Goal: Task Accomplishment & Management: Use online tool/utility

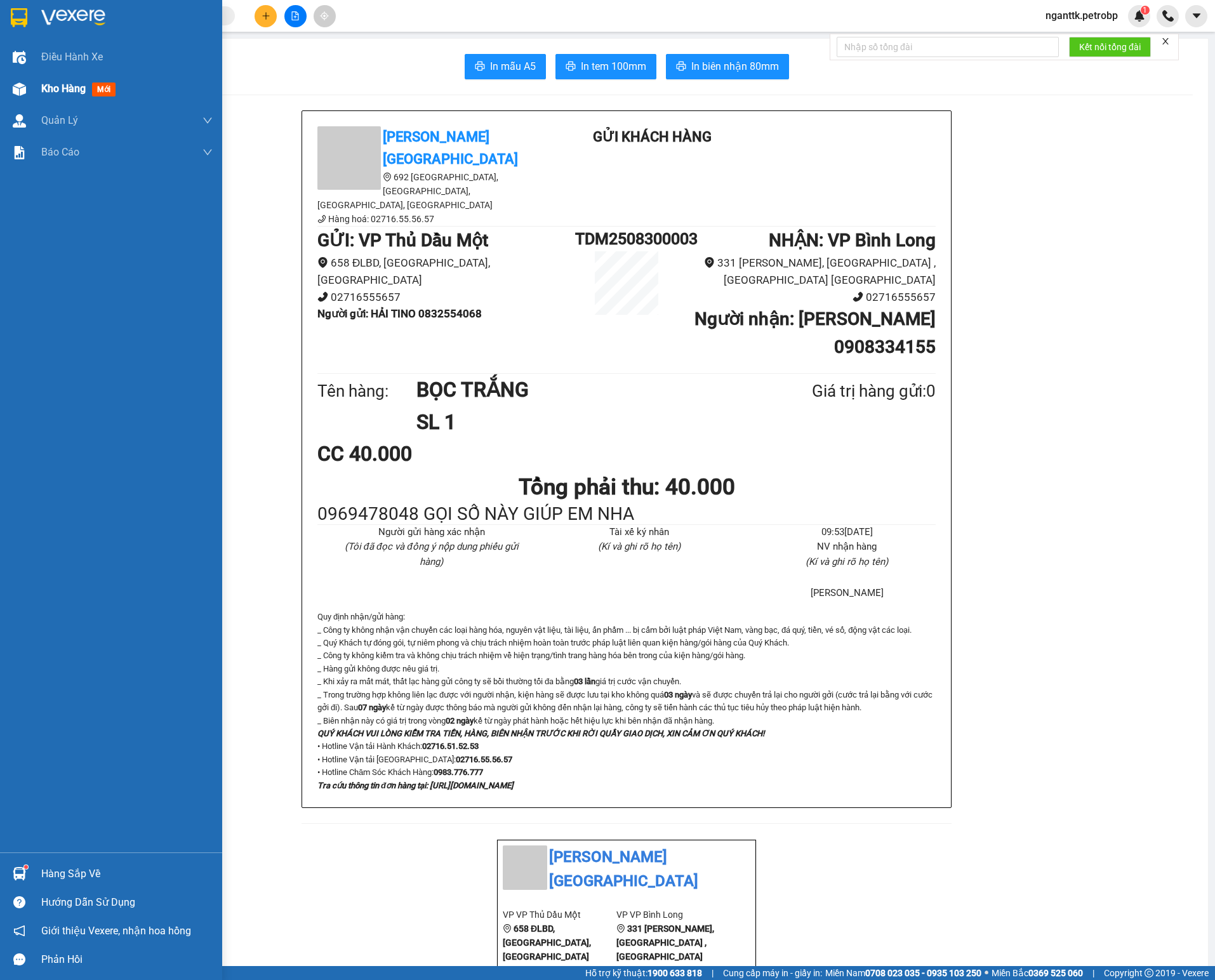
click at [41, 87] on span "Kho hàng" at bounding box center [63, 89] width 45 height 12
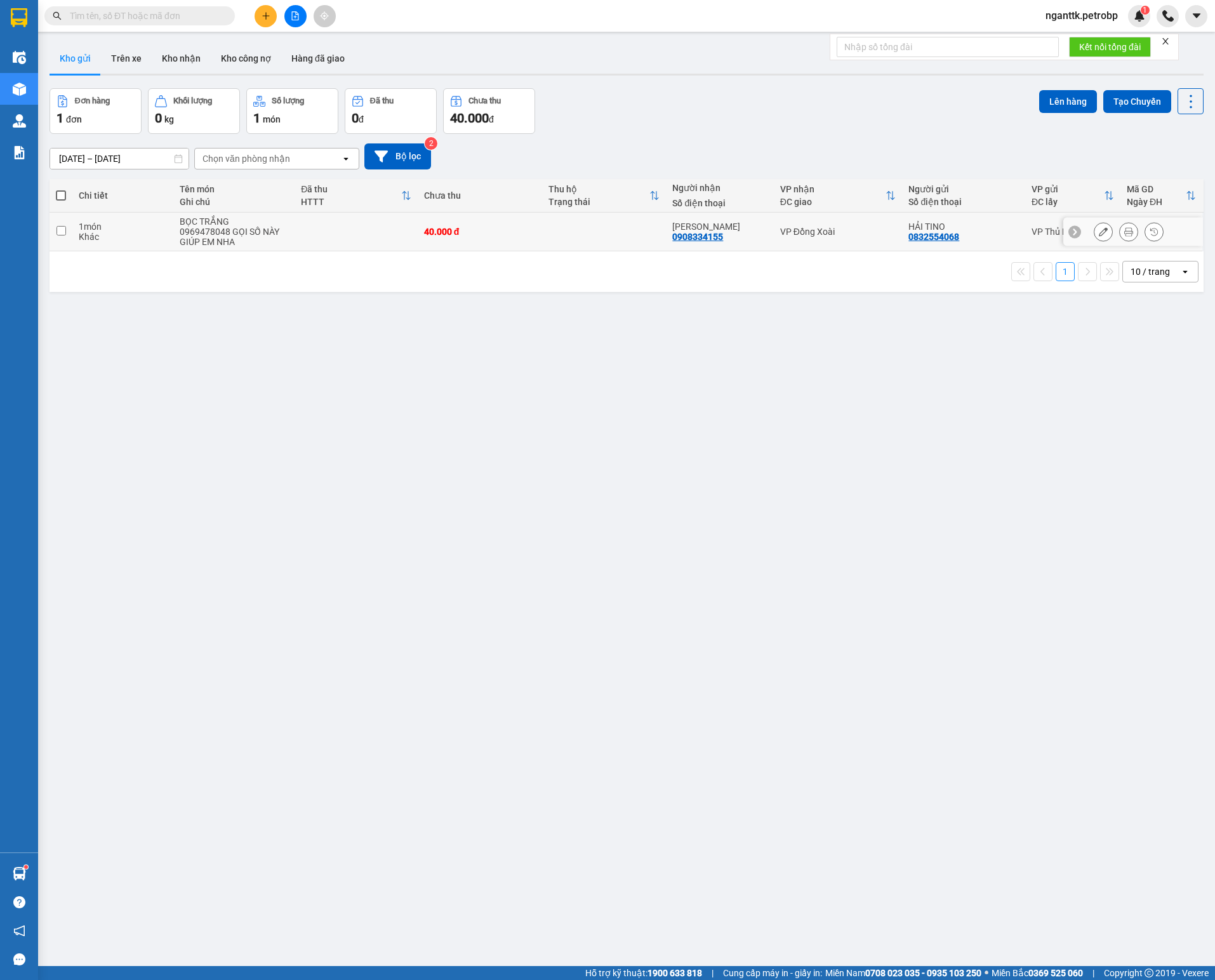
click at [230, 241] on div "0969478048 GỌI SỐ NÀY GIÚP EM NHA" at bounding box center [233, 236] width 108 height 20
checkbox input "true"
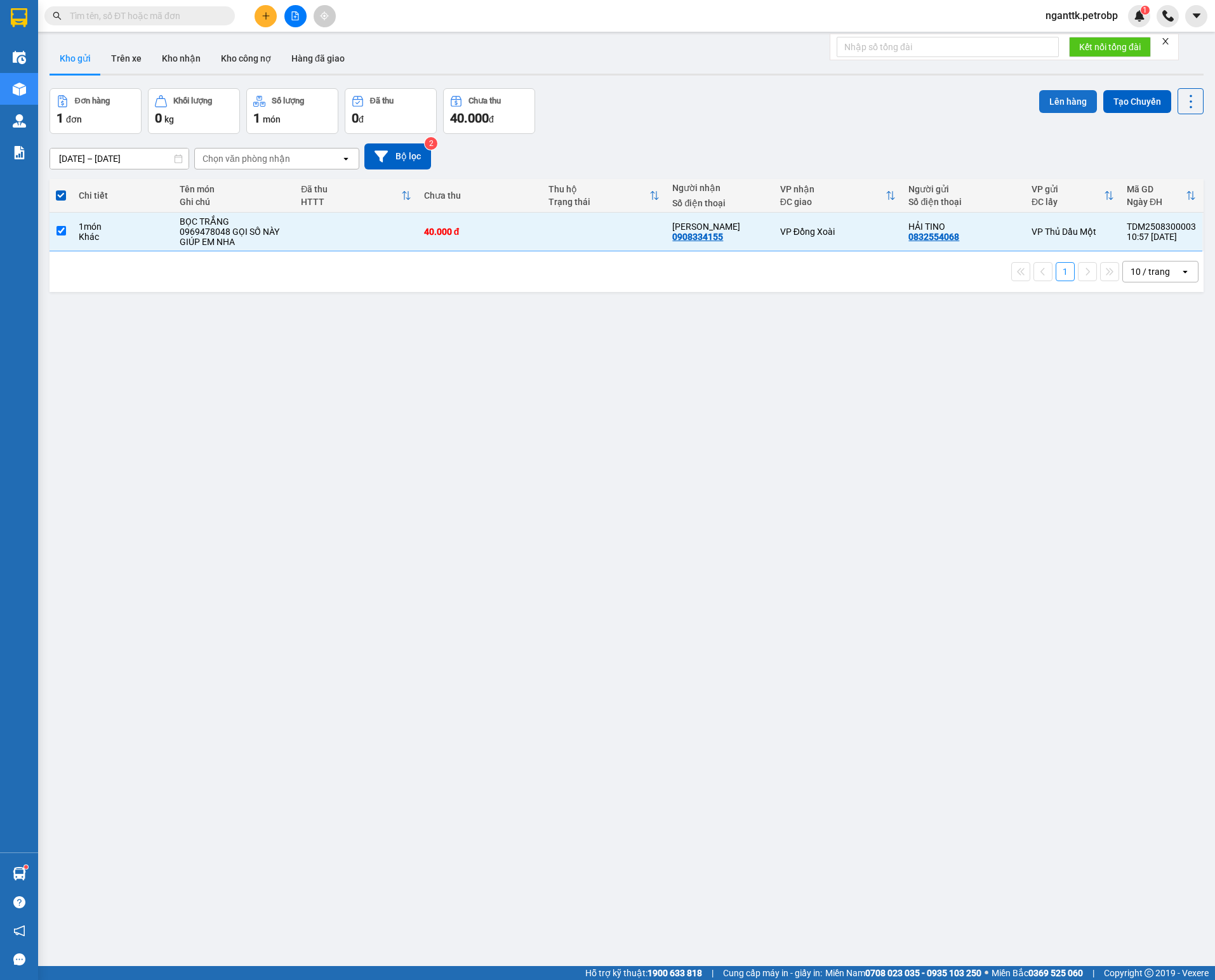
click at [1065, 109] on button "Lên hàng" at bounding box center [1067, 101] width 57 height 23
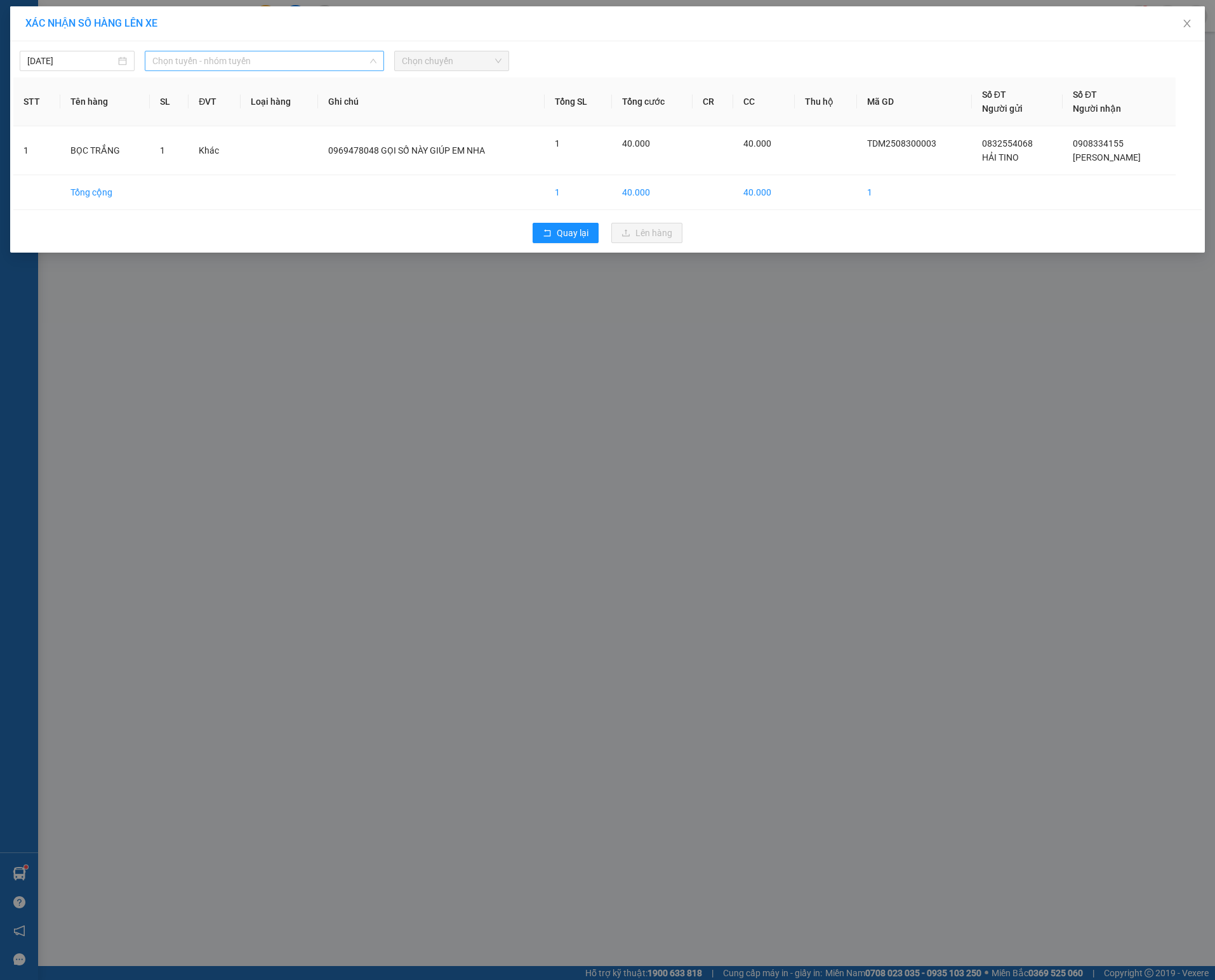
click at [217, 61] on span "Chọn tuyến - nhóm tuyến" at bounding box center [264, 61] width 224 height 19
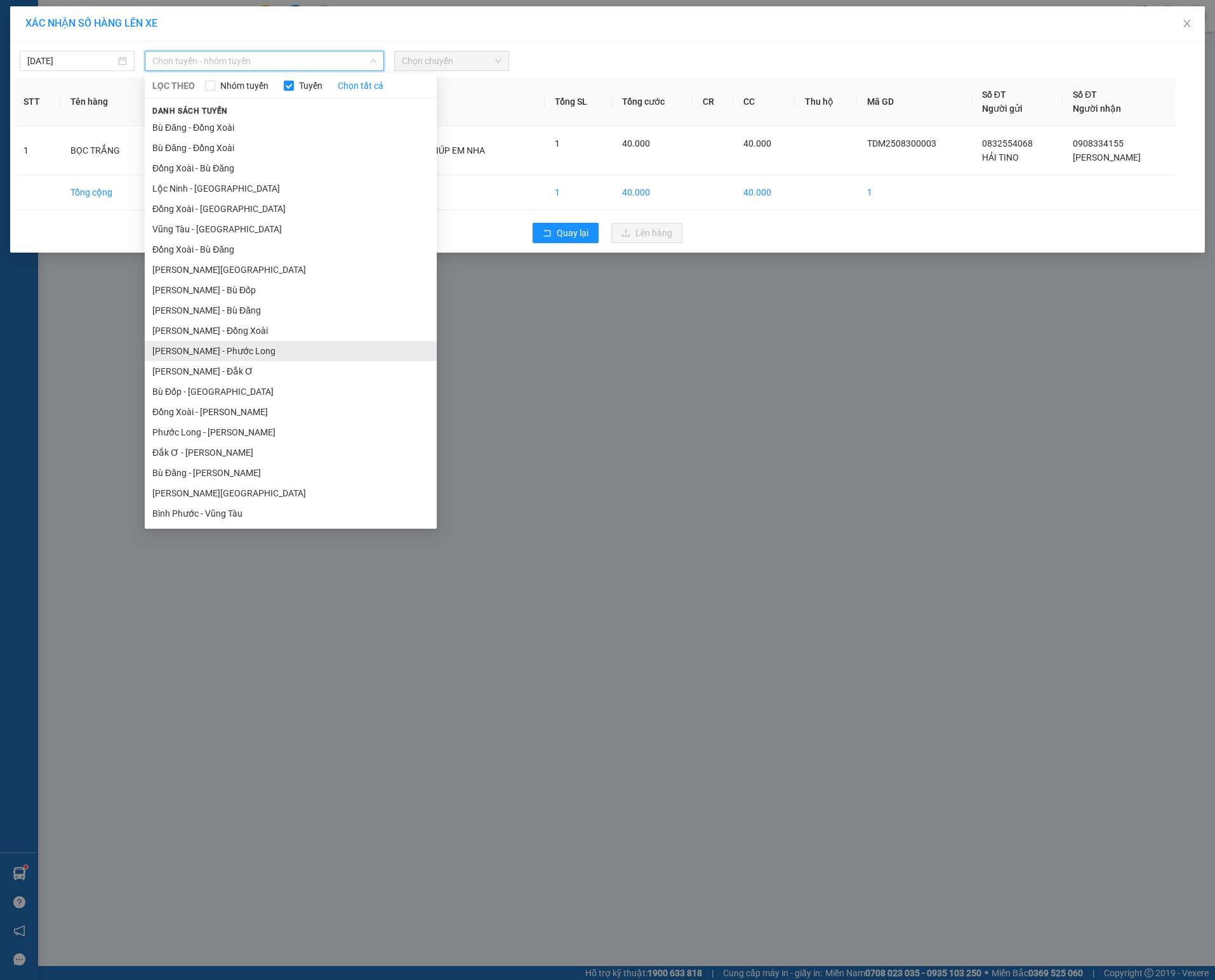
click at [270, 356] on li "[PERSON_NAME] - Phước Long" at bounding box center [290, 351] width 292 height 20
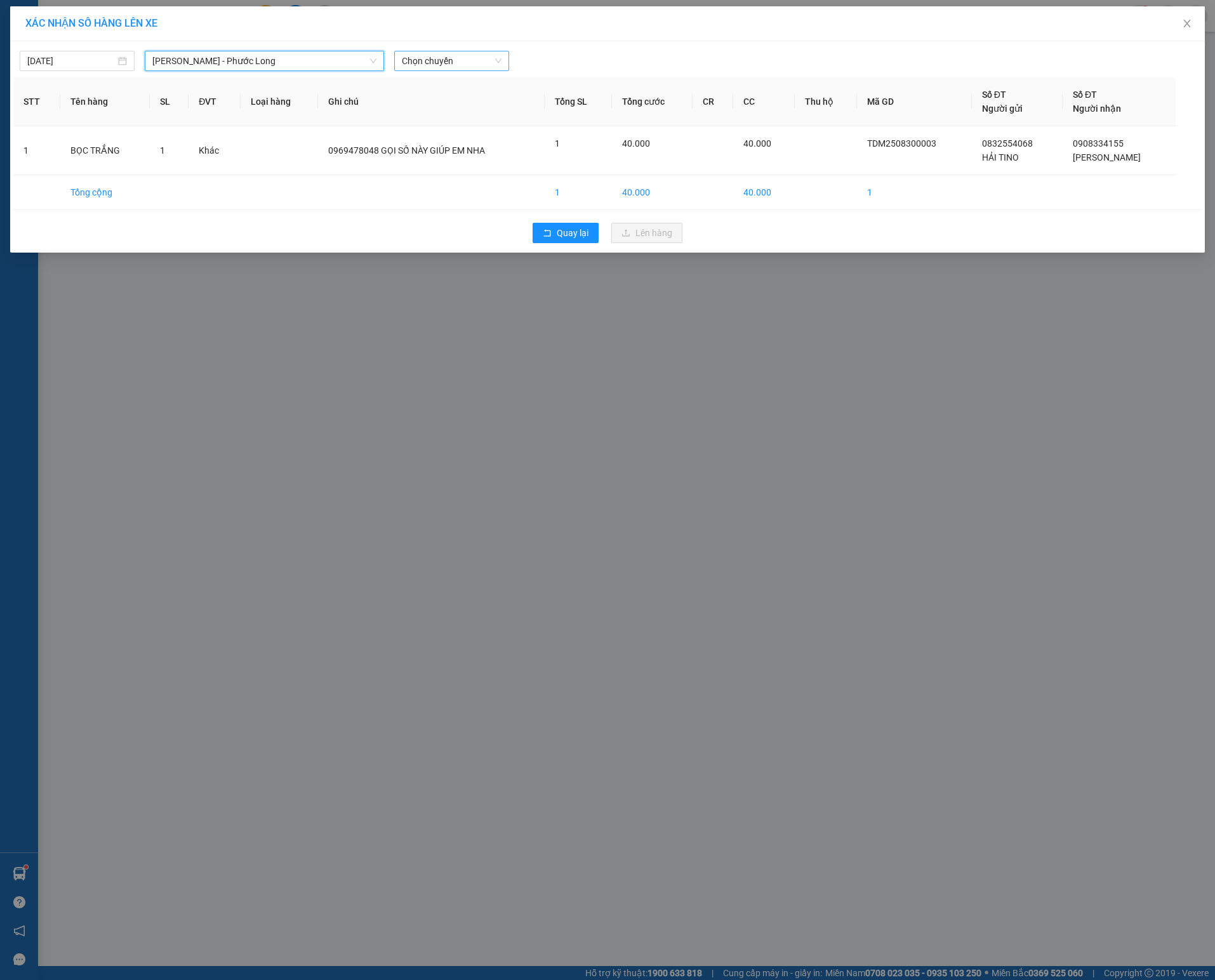
click at [401, 52] on div "Chọn chuyến" at bounding box center [451, 60] width 115 height 20
click at [453, 139] on div "09:05 - 93H-023.04" at bounding box center [451, 137] width 99 height 14
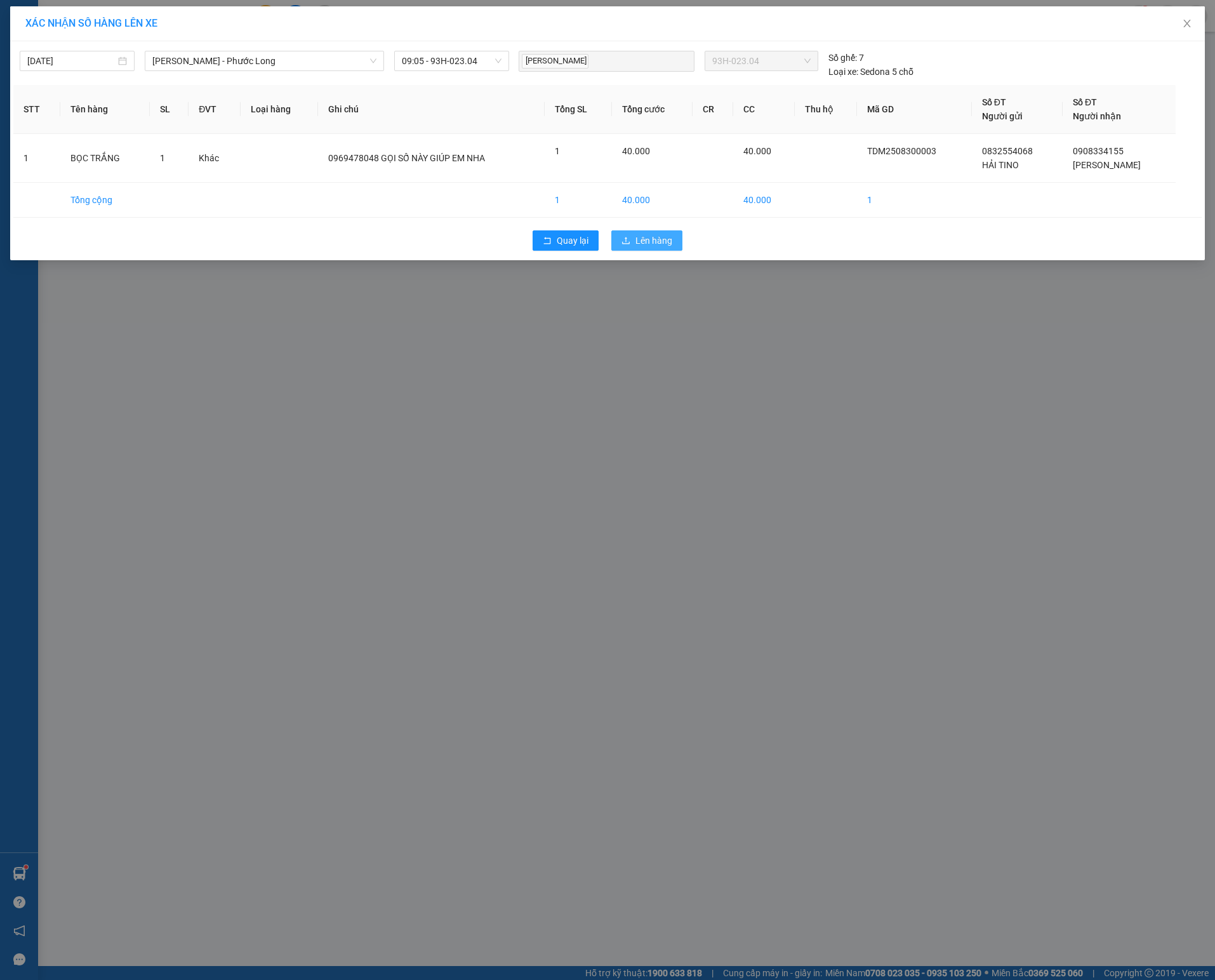
click at [633, 250] on button "Lên hàng" at bounding box center [646, 240] width 71 height 20
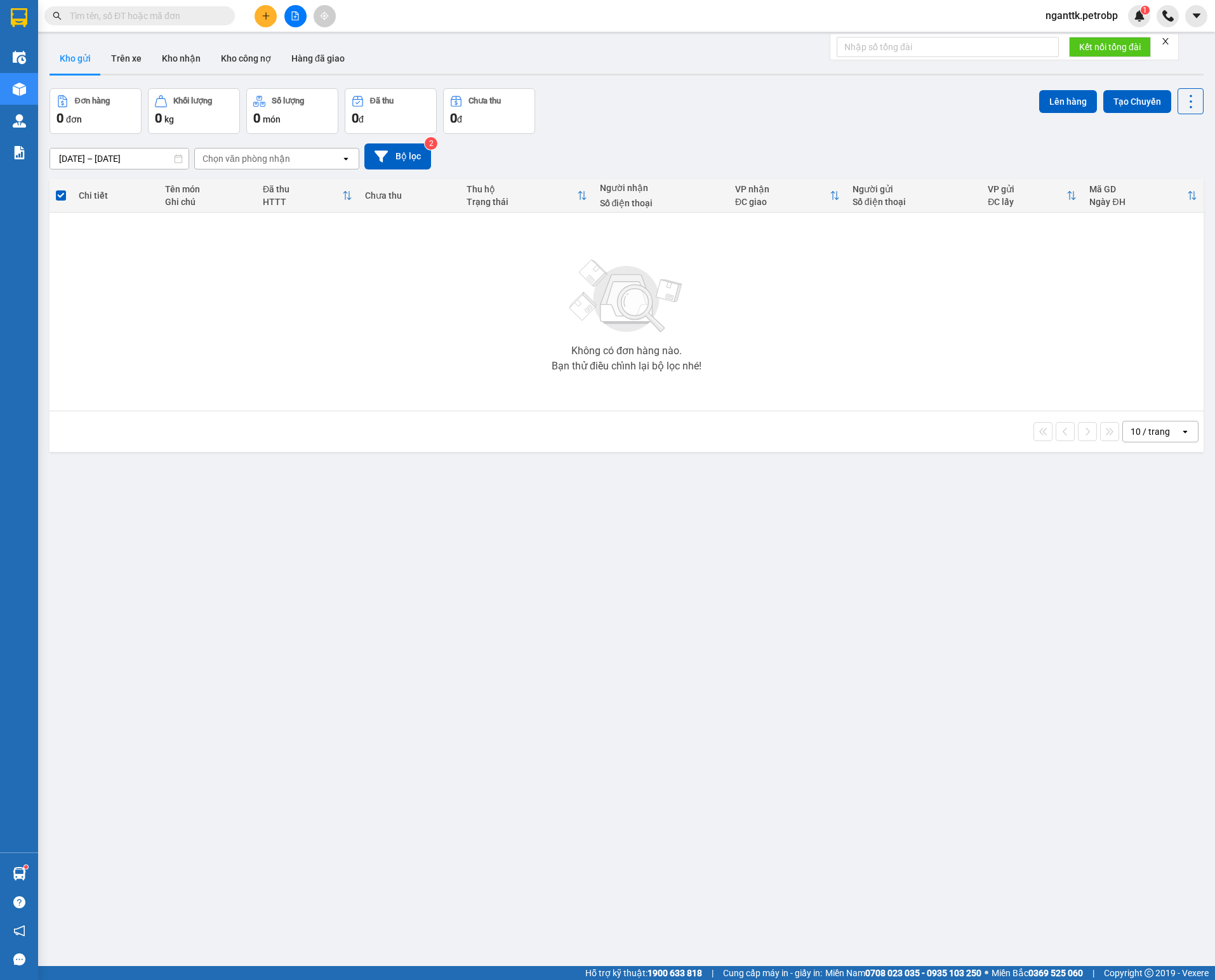
click at [194, 474] on div "ver 1.8.143 Kho gửi Trên xe Kho nhận Kho công nợ Hàng đã giao Đơn hàng 0 đơn Kh…" at bounding box center [627, 528] width 1164 height 980
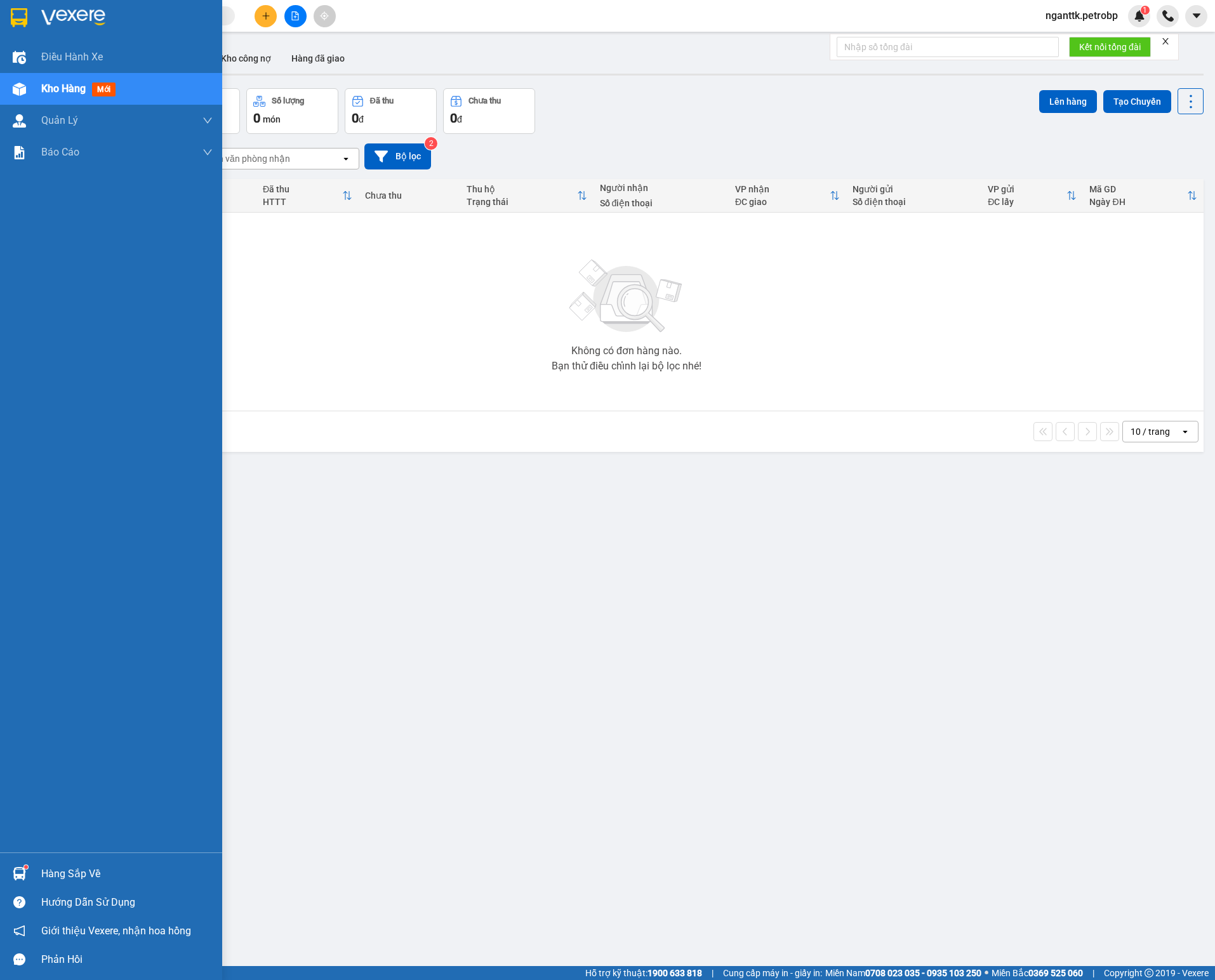
click at [29, 877] on div at bounding box center [19, 873] width 22 height 22
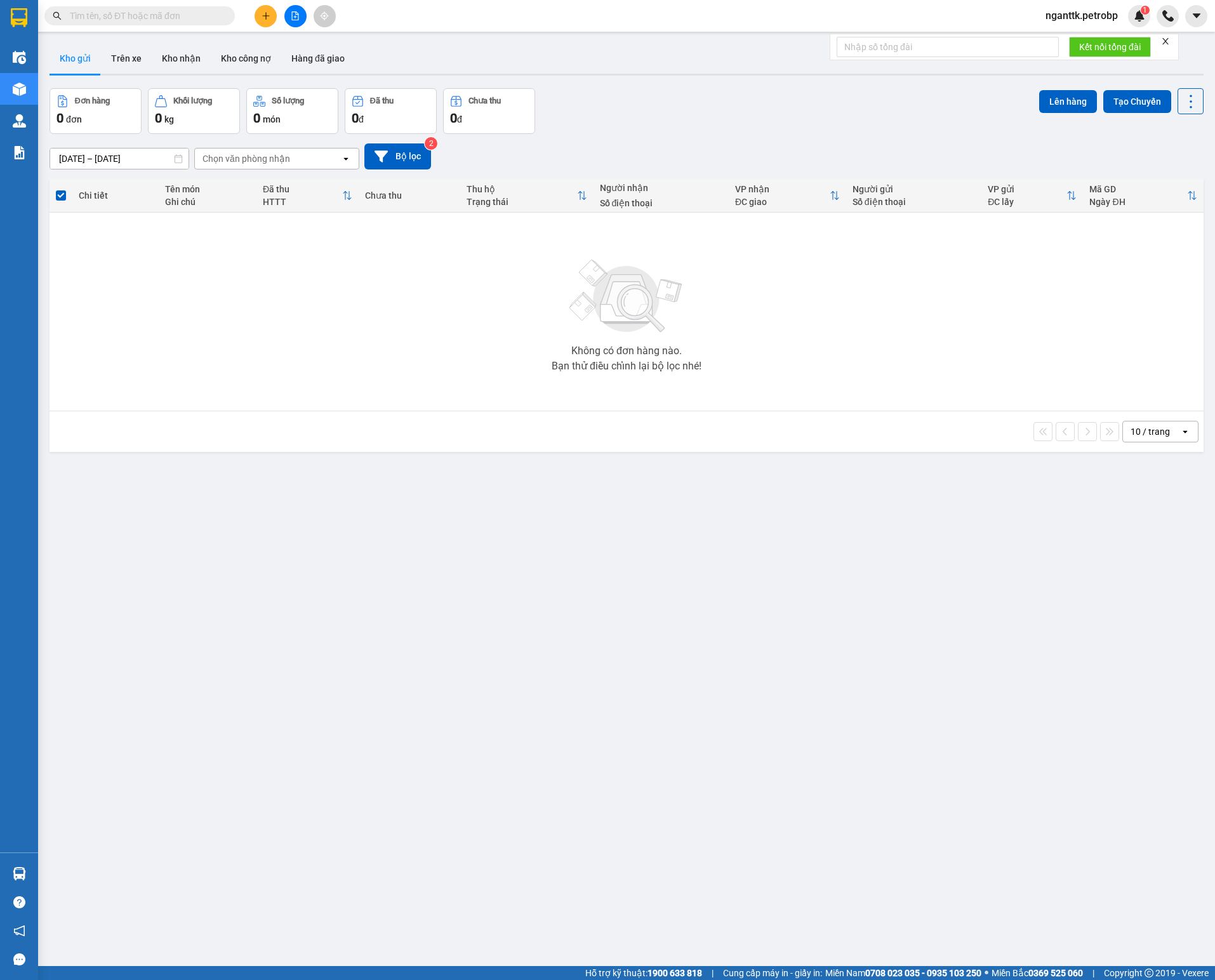
drag, startPoint x: 424, startPoint y: 712, endPoint x: 204, endPoint y: 269, distance: 494.6
click at [389, 631] on section "Kết quả tìm kiếm ( 0 ) Bộ lọc No Data nganttk.petrobp 1 Điều hành xe Kho hàng m…" at bounding box center [607, 490] width 1215 height 980
click at [134, 5] on div "Kết quả tìm kiếm ( 0 ) Bộ lọc No Data" at bounding box center [124, 16] width 248 height 22
click at [131, 11] on input "text" at bounding box center [145, 16] width 150 height 14
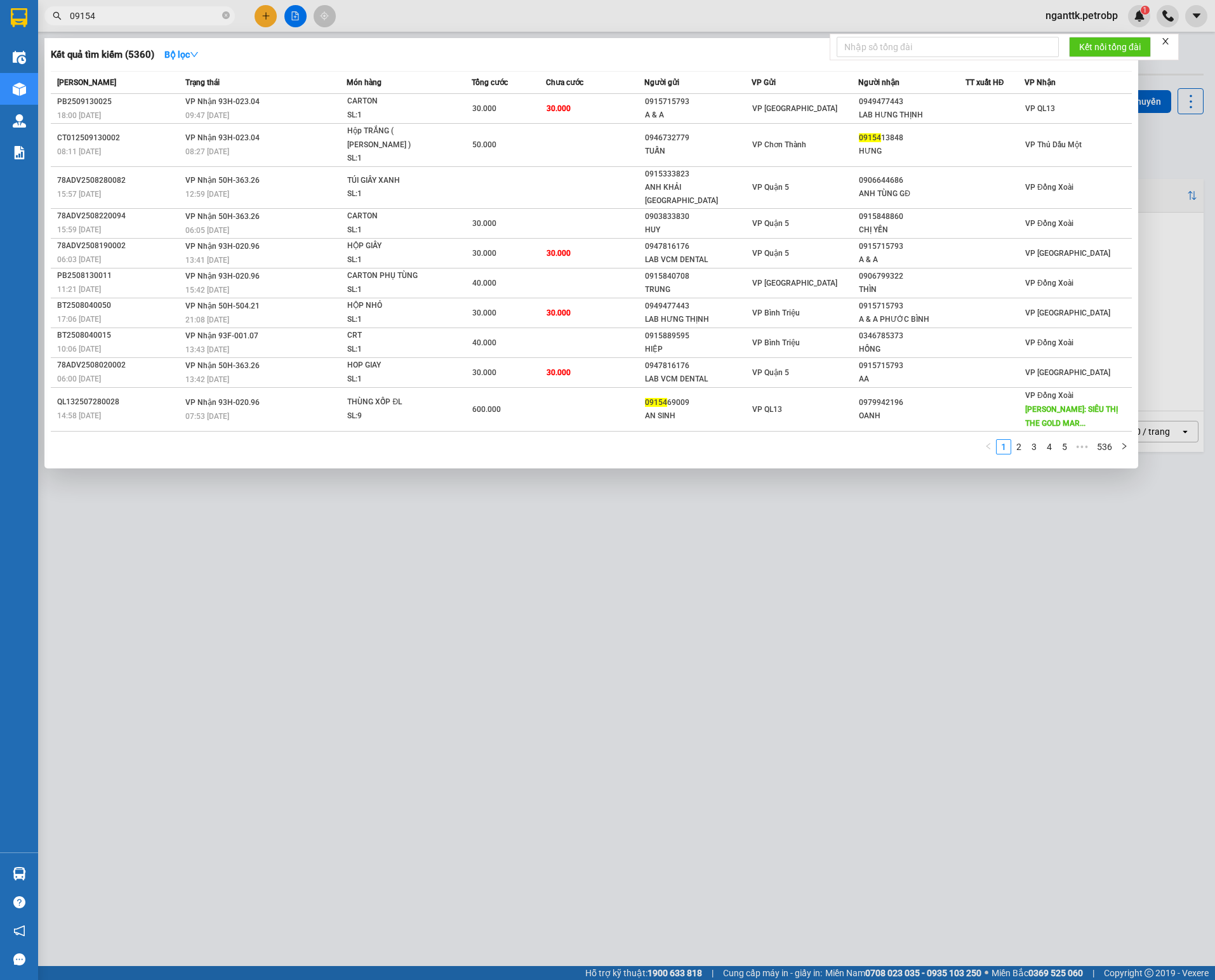
type input "091541"
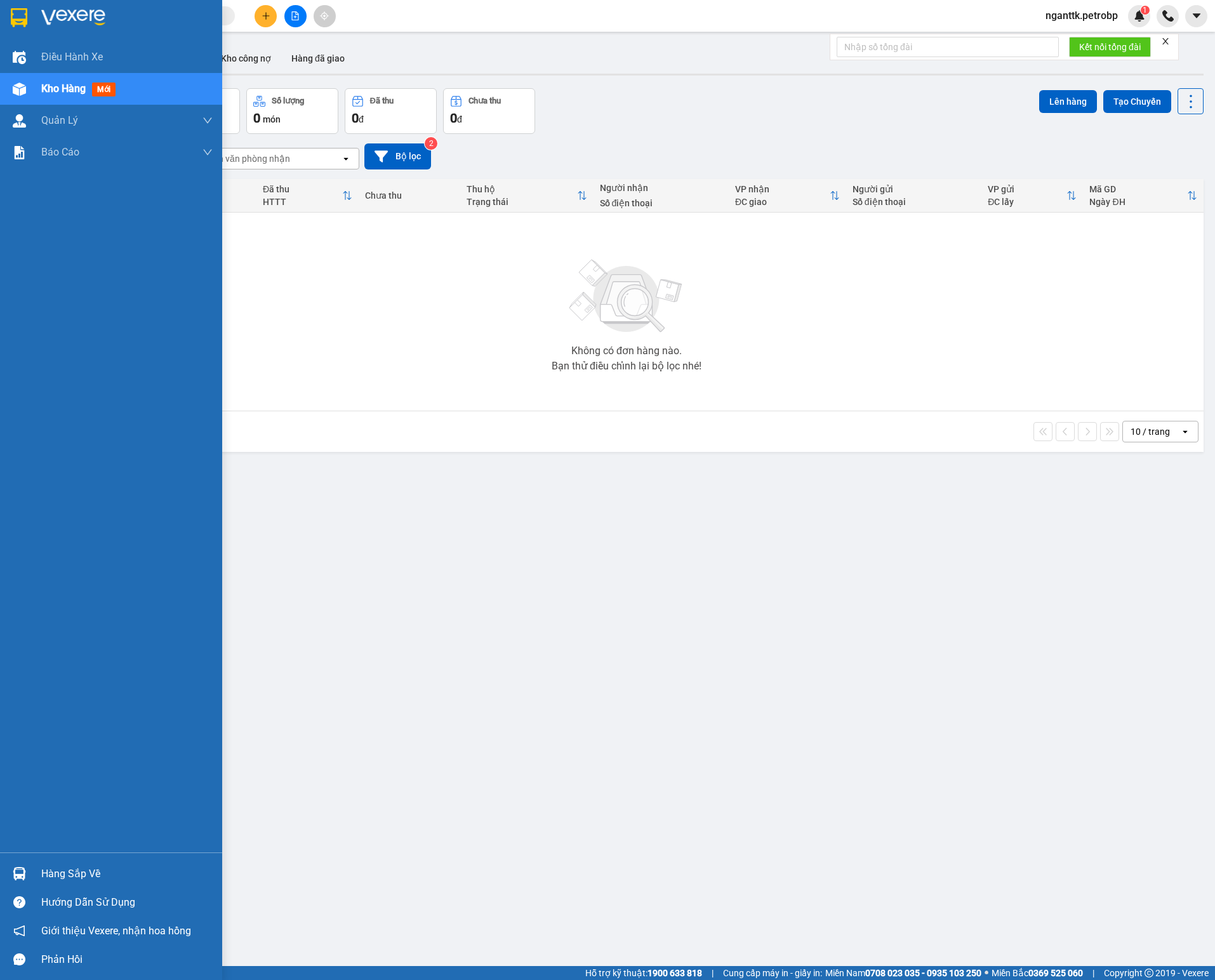
click at [33, 873] on div "Hàng sắp về" at bounding box center [111, 873] width 222 height 28
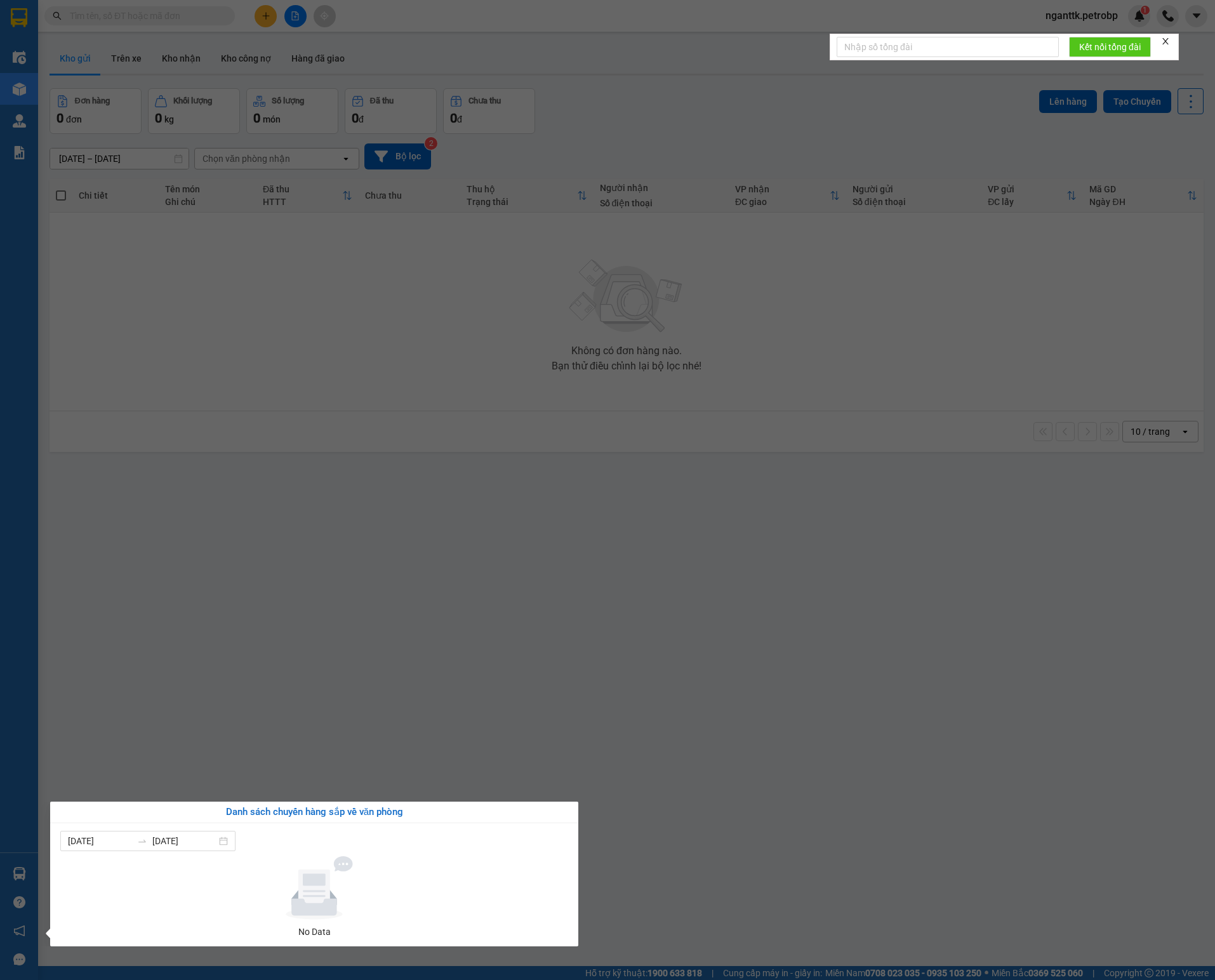
click at [317, 700] on section "Kết quả tìm kiếm ( 0 ) Bộ lọc No Data nganttk.petrobp 1 Điều hành xe Kho hàng m…" at bounding box center [607, 490] width 1215 height 980
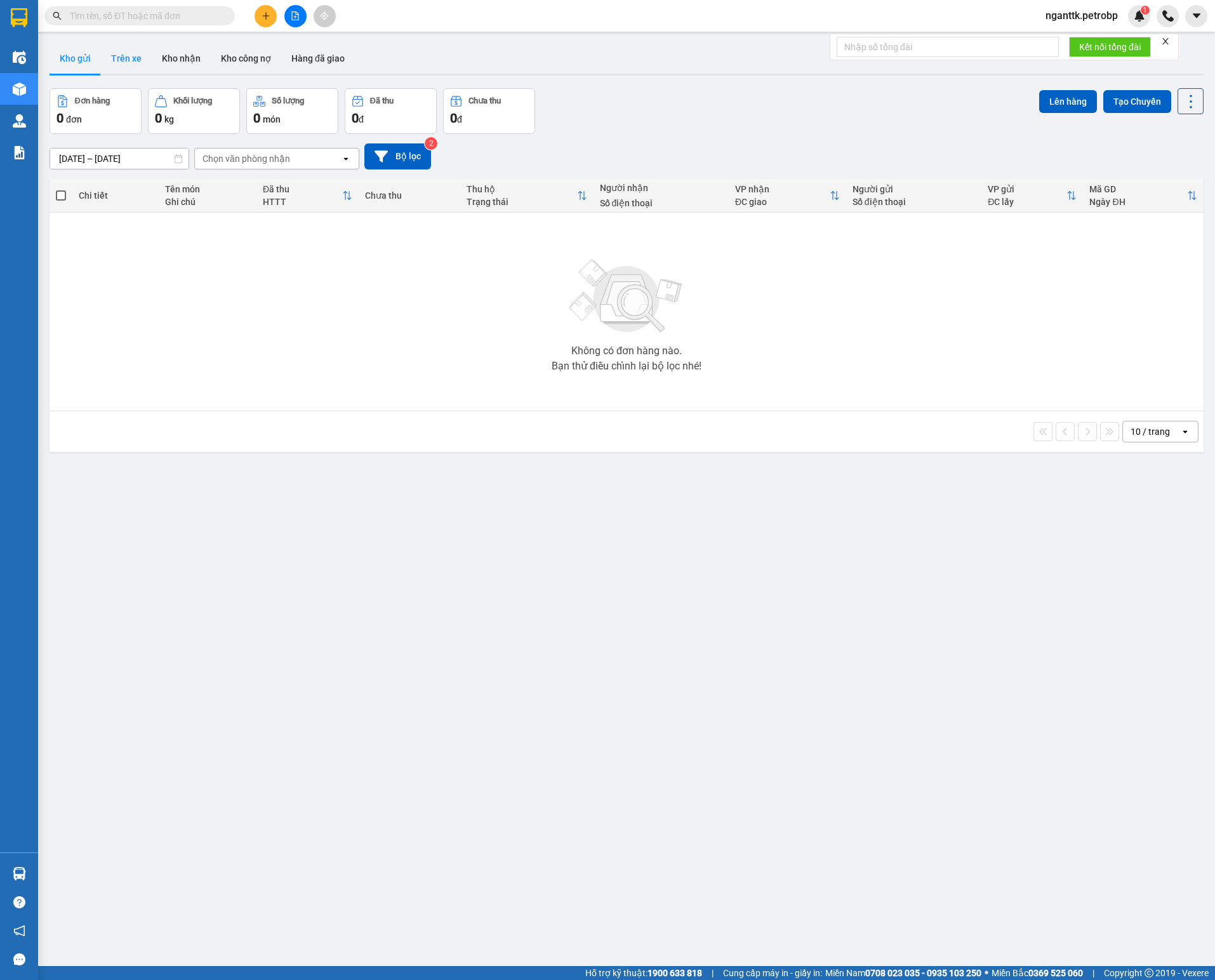
click at [127, 66] on button "Trên xe" at bounding box center [126, 58] width 51 height 31
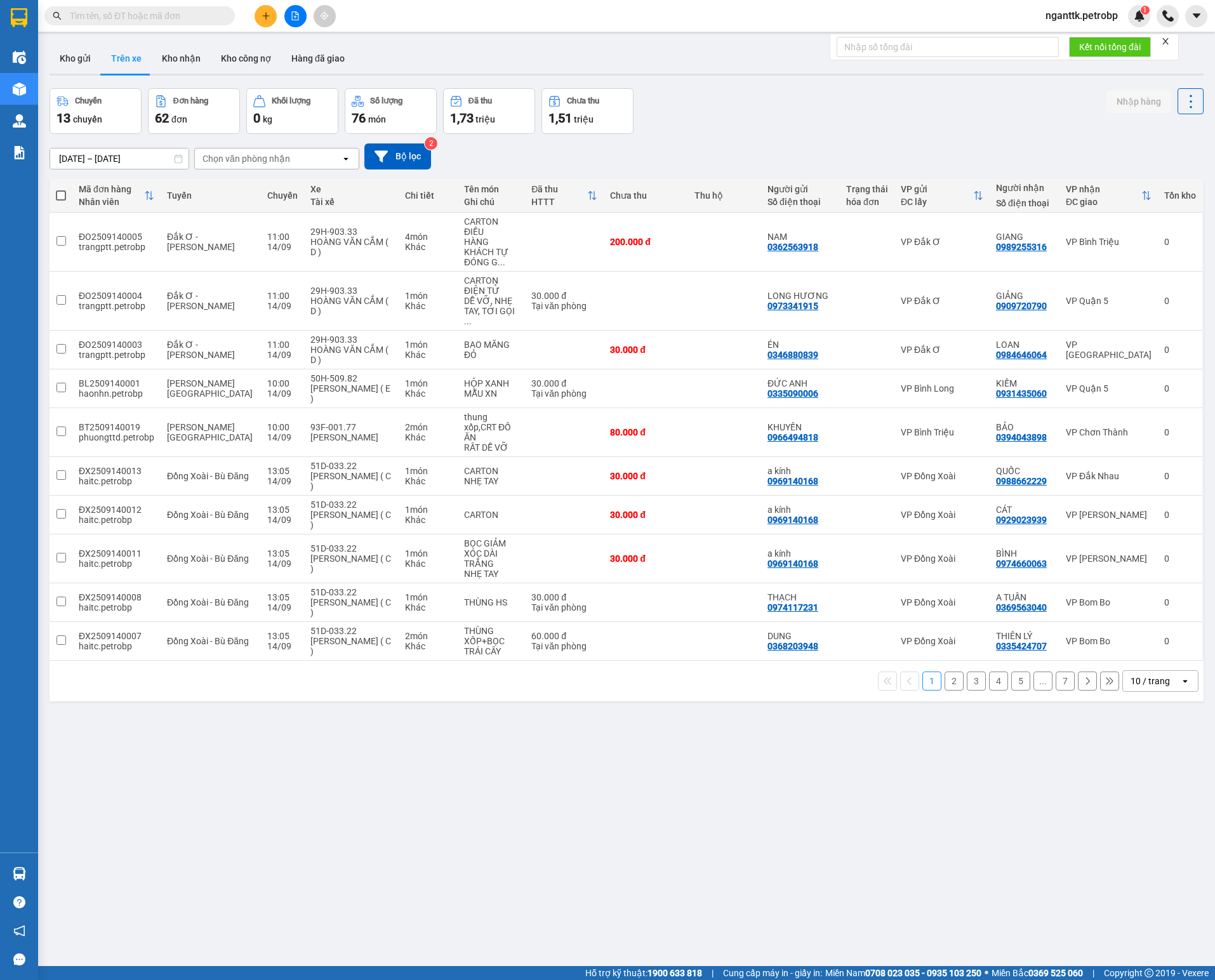
click at [263, 160] on div "Chọn văn phòng nhận" at bounding box center [245, 158] width 87 height 13
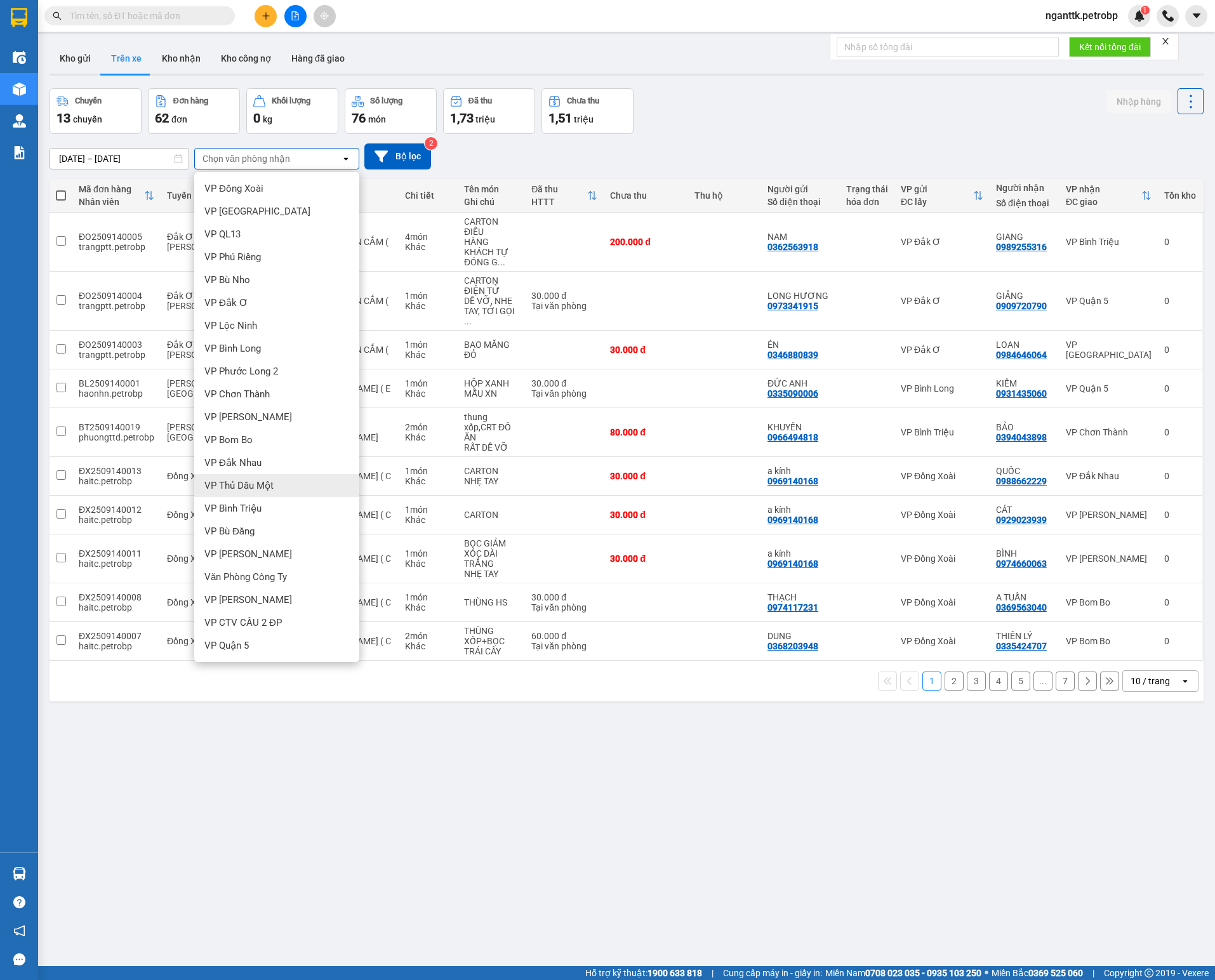
click at [286, 489] on div "VP Thủ Dầu Một" at bounding box center [276, 486] width 165 height 23
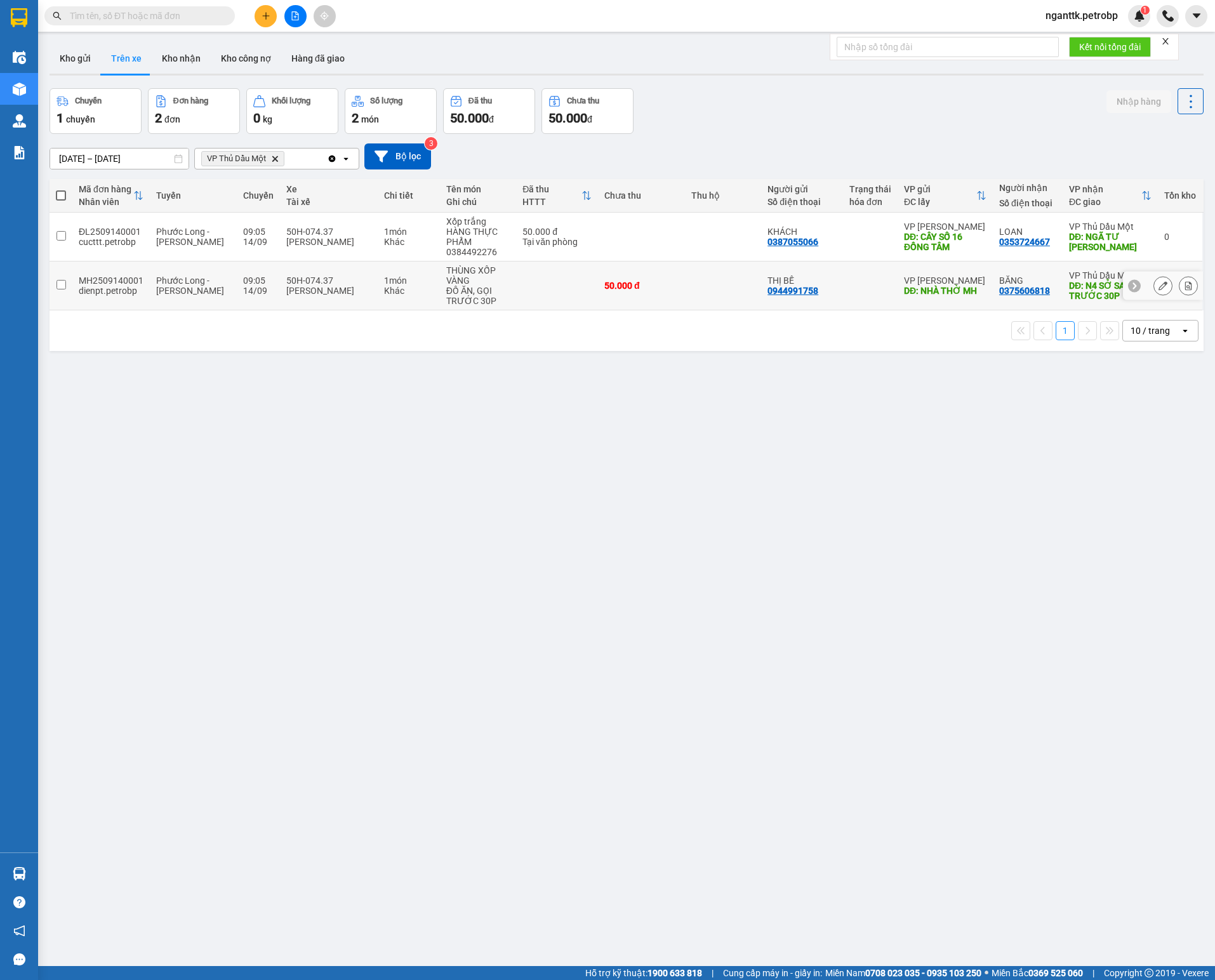
click at [516, 306] on td at bounding box center [557, 286] width 82 height 49
checkbox input "true"
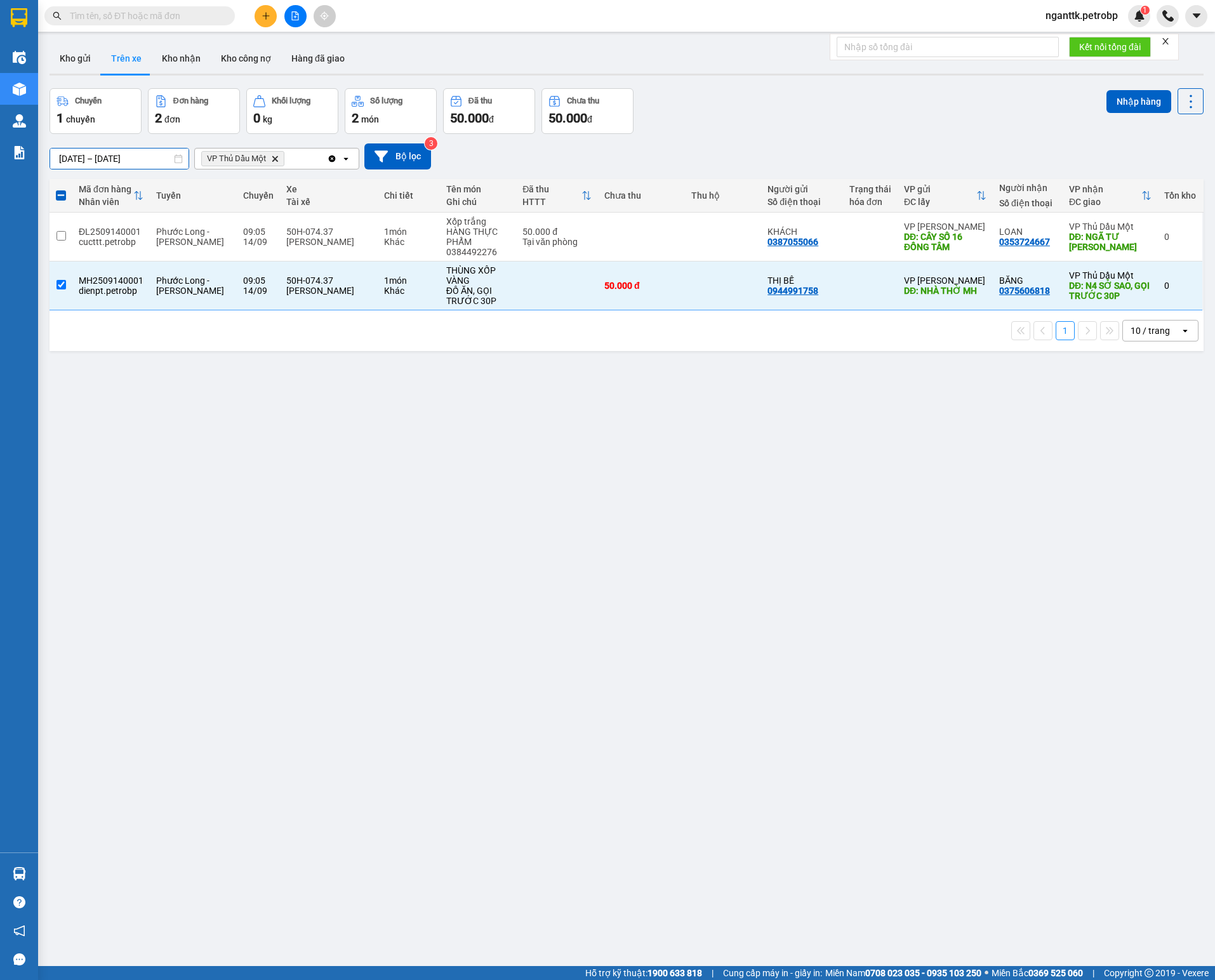
click at [128, 170] on div "ver 1.8.143 Kho gửi Trên xe Kho nhận Kho công nợ Hàng đã giao Chuyến 1 chuyến Đ…" at bounding box center [627, 528] width 1164 height 980
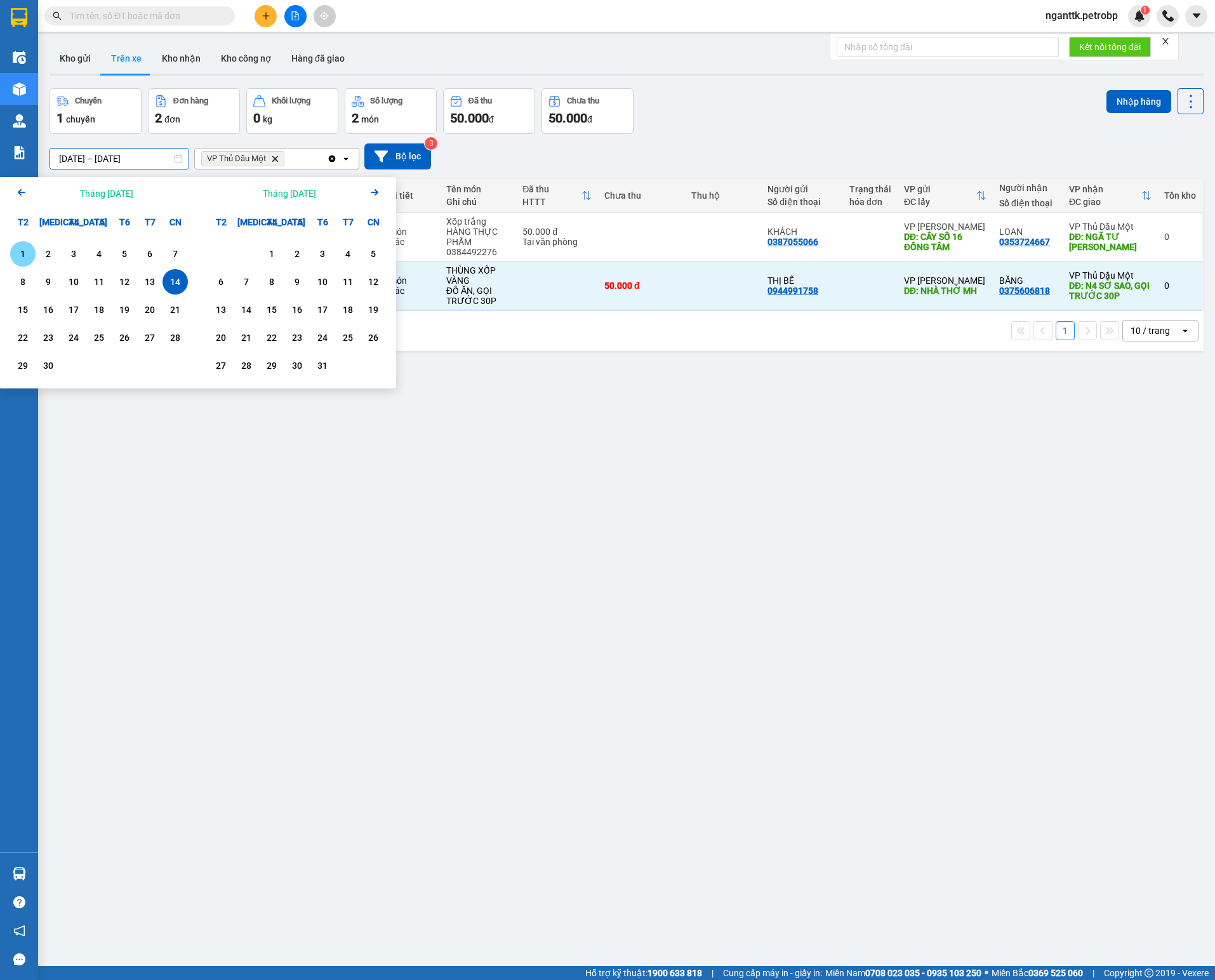
click at [19, 253] on div "1" at bounding box center [23, 254] width 18 height 15
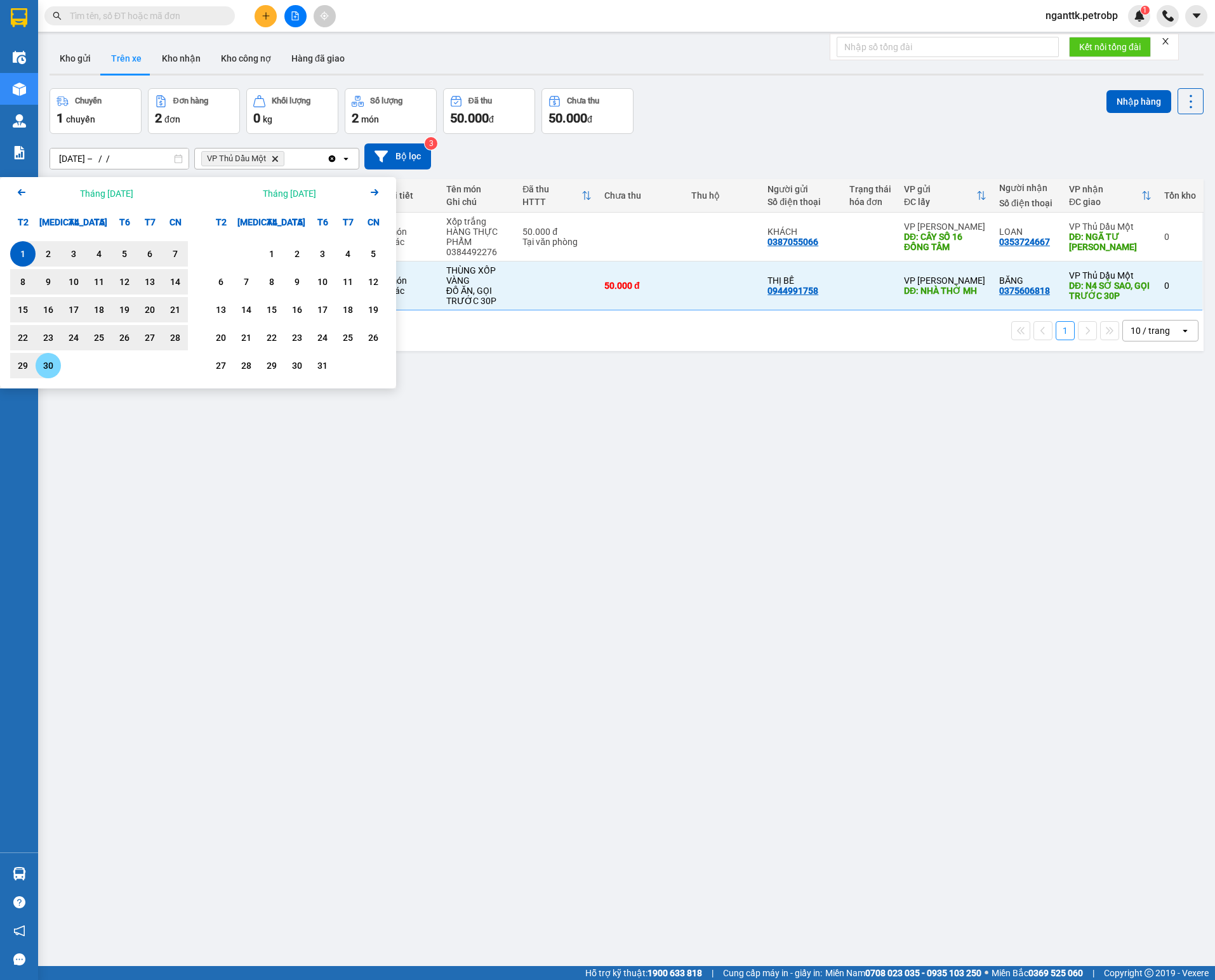
click at [57, 369] on div "30" at bounding box center [48, 365] width 25 height 25
type input "01/09/2025 – 30/09/2025"
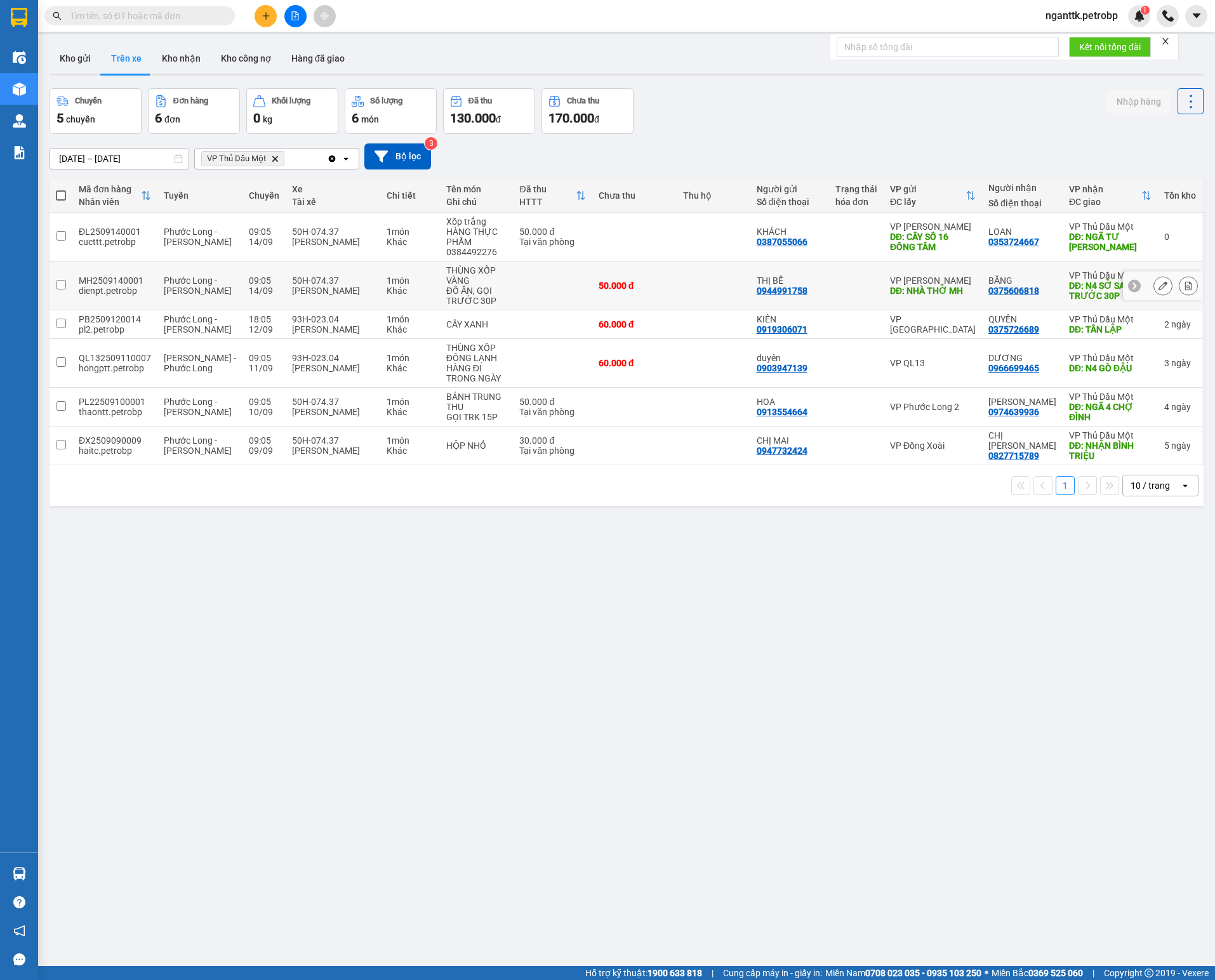
click at [201, 274] on td "Phước Long - [PERSON_NAME]" at bounding box center [200, 286] width 85 height 49
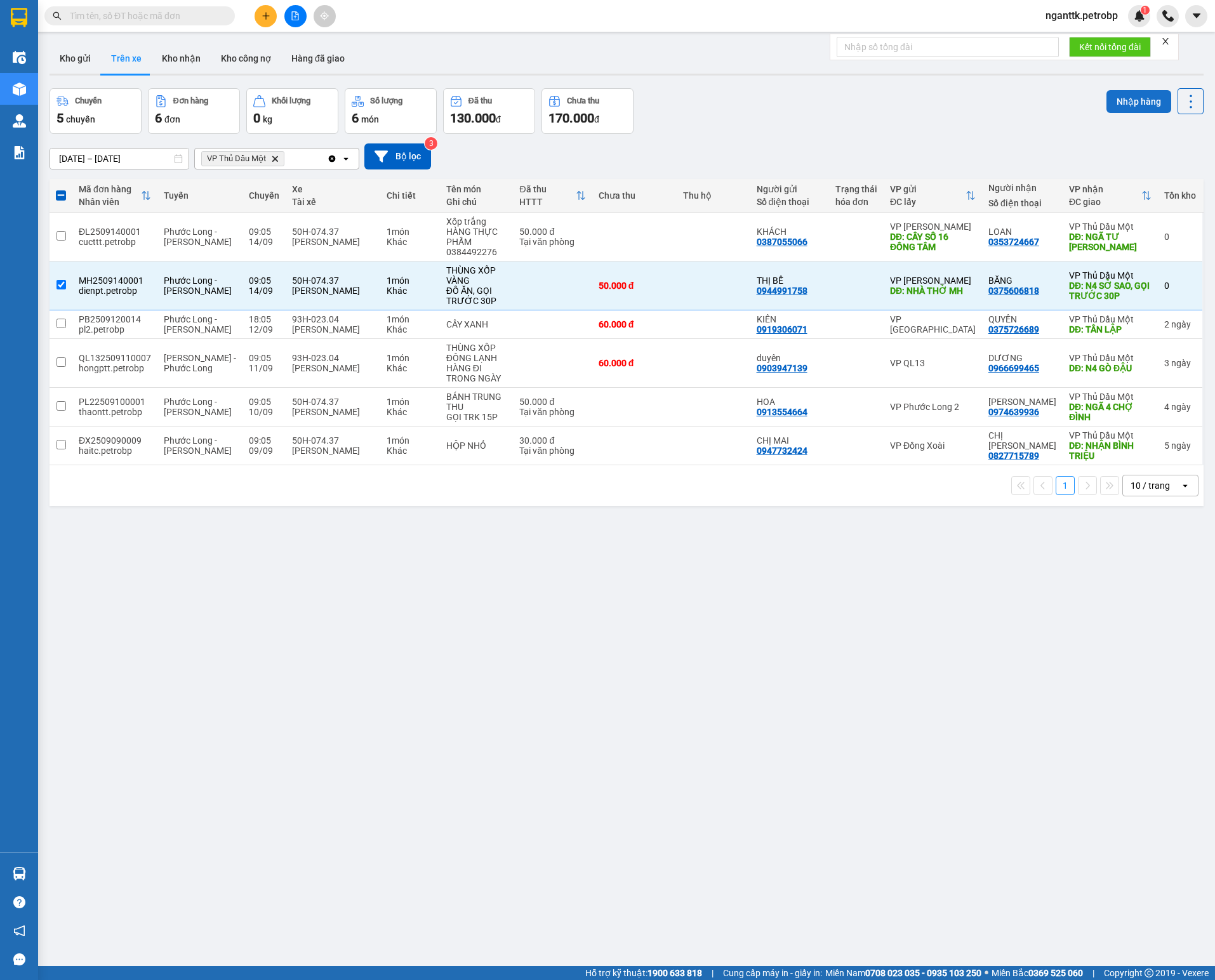
click at [1109, 96] on button "Nhập hàng" at bounding box center [1138, 101] width 65 height 23
checkbox input "false"
